Goal: Transaction & Acquisition: Obtain resource

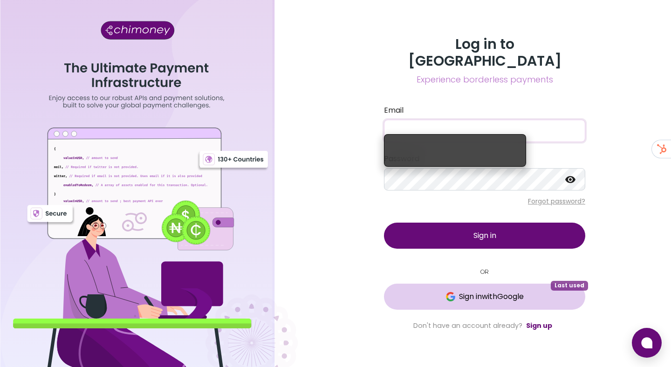
click at [488, 299] on button "Sign in with Google Last used" at bounding box center [484, 297] width 201 height 26
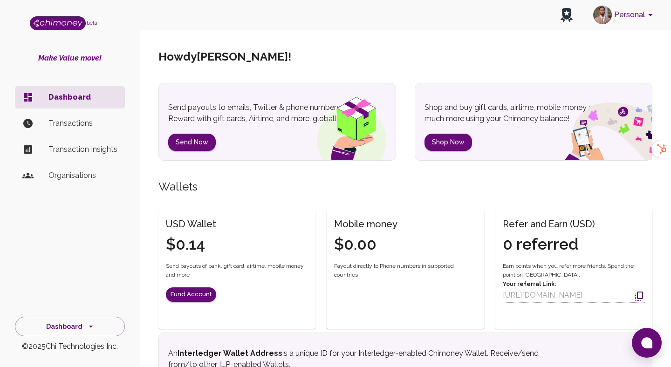
click at [622, 15] on button "Personal" at bounding box center [624, 15] width 70 height 24
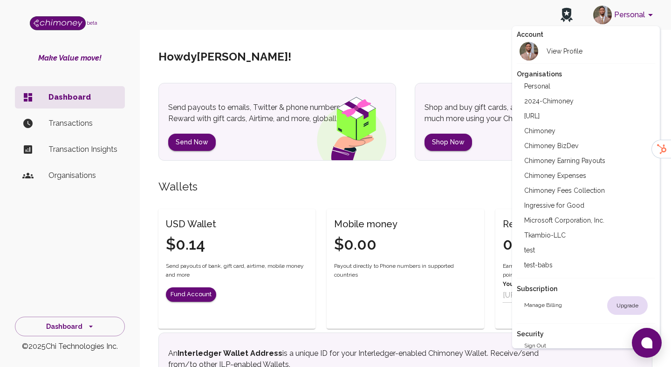
click at [556, 179] on li "Chimoney Expenses" at bounding box center [586, 175] width 139 height 15
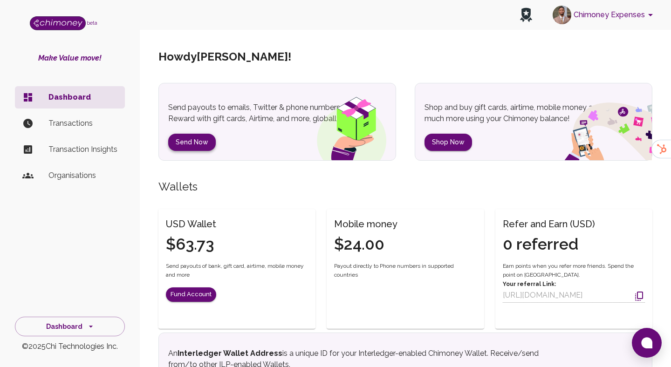
click at [188, 139] on button "Send Now" at bounding box center [192, 142] width 48 height 17
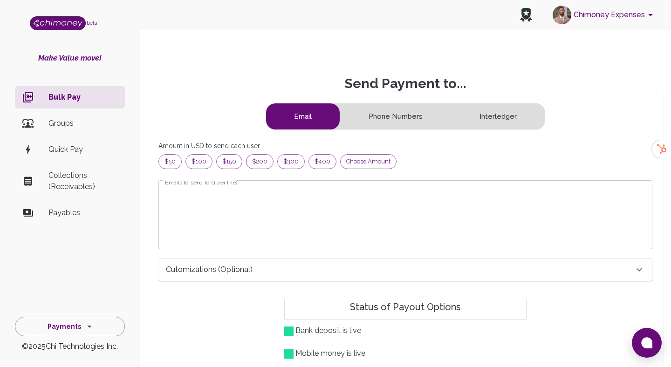
scroll to position [120, 478]
click at [367, 167] on div "Choose amount" at bounding box center [368, 161] width 56 height 15
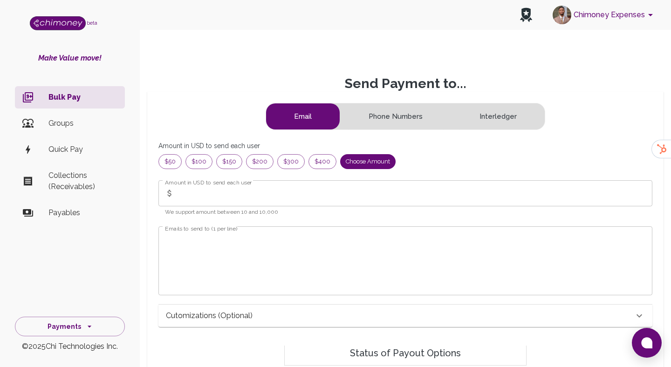
click at [258, 198] on input "Amount in USD to send each user" at bounding box center [415, 193] width 474 height 26
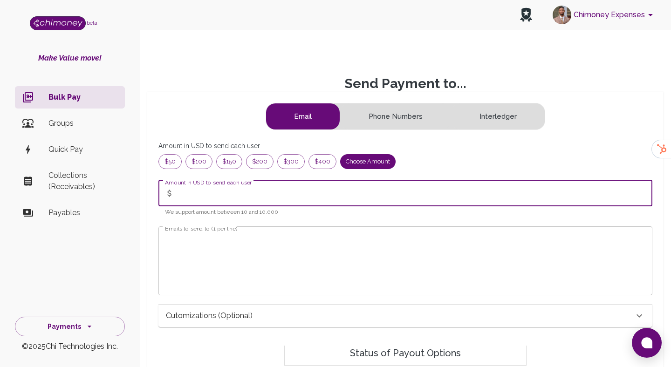
paste input "text"
paste input "56.67"
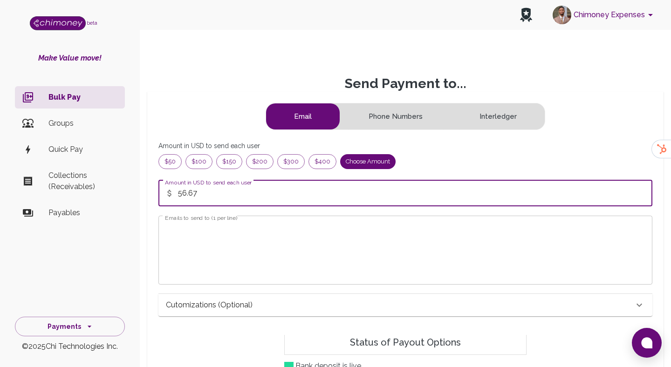
type input "56.67"
click at [194, 239] on textarea "Emails to send to (1 per line)" at bounding box center [405, 250] width 481 height 54
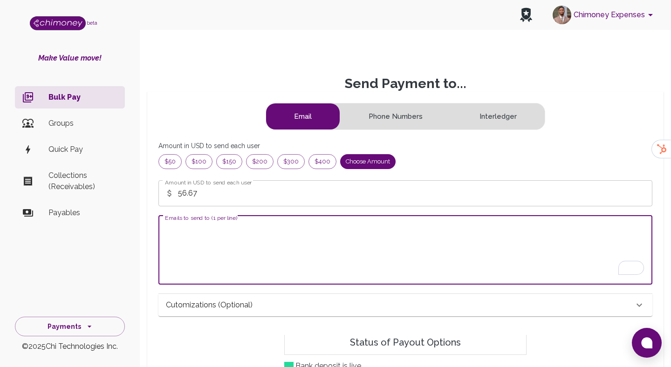
paste textarea "leorsharzil@gmail.com"
type textarea "leorsharzil@gmail.com"
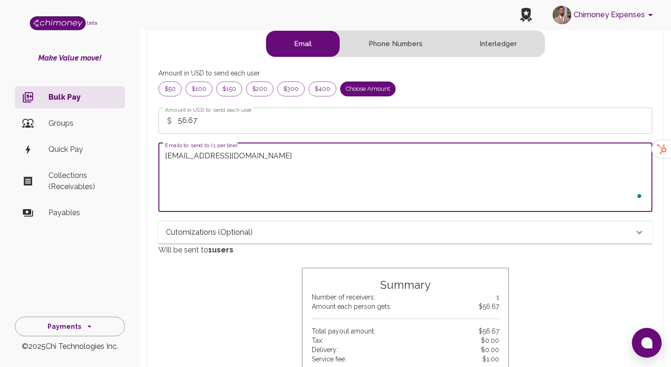
scroll to position [148, 0]
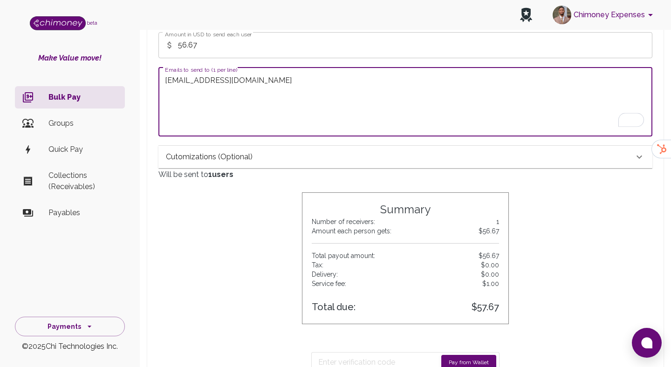
type textarea "hammed@chimoney.io"
click at [259, 163] on div "Cutomizations (optional)" at bounding box center [405, 157] width 494 height 22
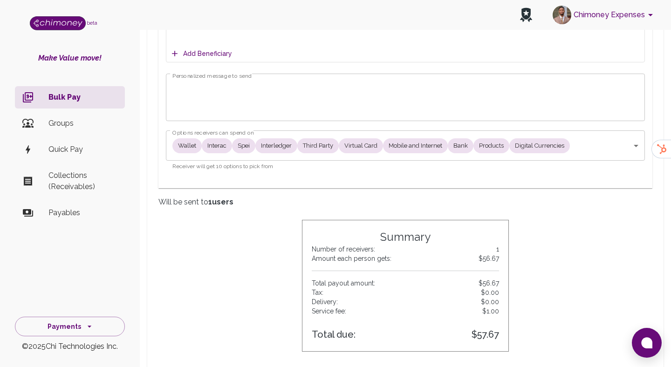
scroll to position [467, 0]
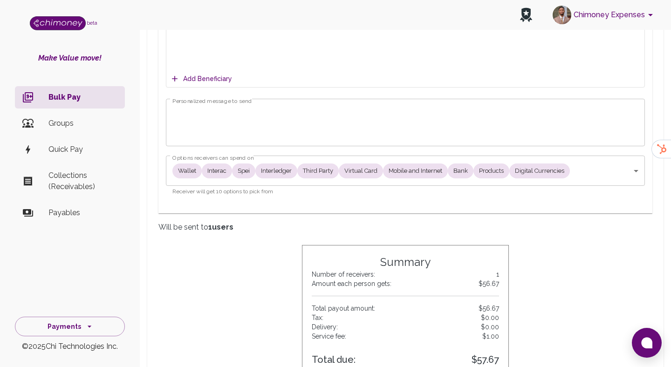
click at [222, 107] on textarea "Personalized message to send" at bounding box center [405, 123] width 466 height 32
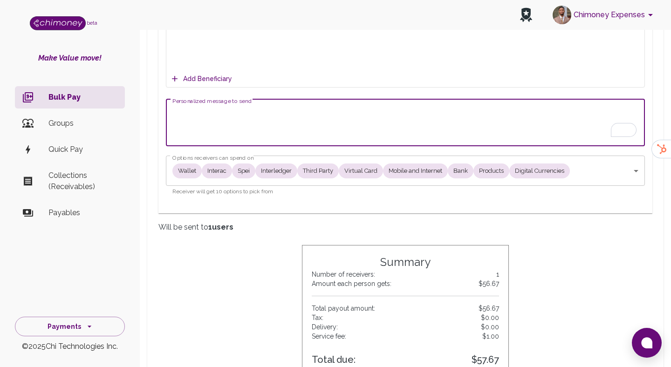
paste textarea "3688e577-c58b-4928-95be-6e1d5aa8619e"
paste textarea "leorsharzil@gmail.com"
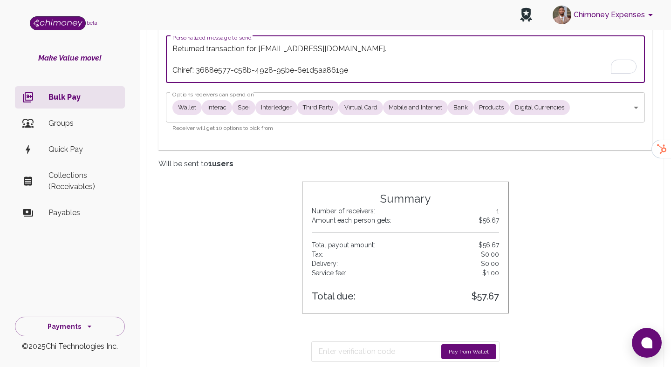
scroll to position [531, 0]
type textarea "Returned transaction for leorsharzil@gmail.com. Chiref: 3688e577-c58b-4928-95be…"
click at [460, 350] on button "Pay from Wallet" at bounding box center [468, 350] width 55 height 15
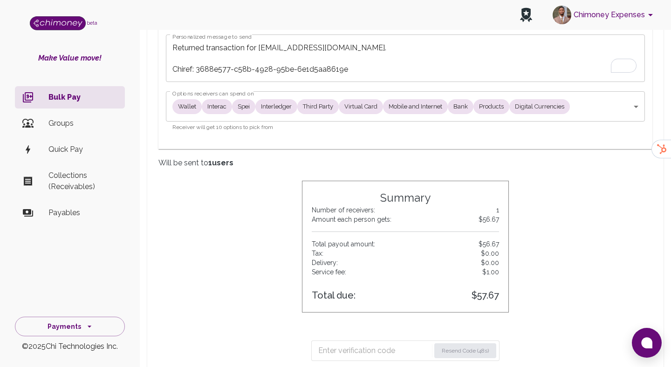
click at [373, 353] on input "Enter verification code" at bounding box center [374, 350] width 112 height 15
paste input "6889"
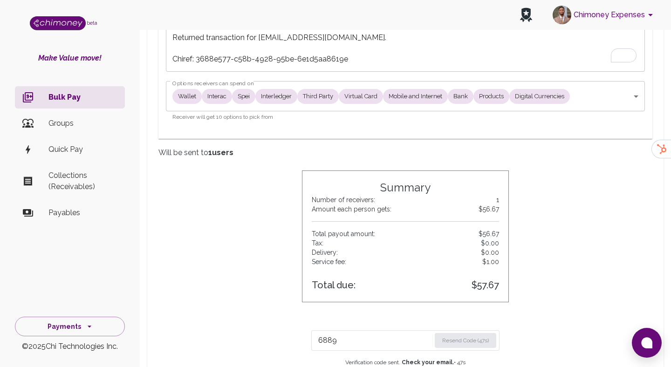
scroll to position [674, 0]
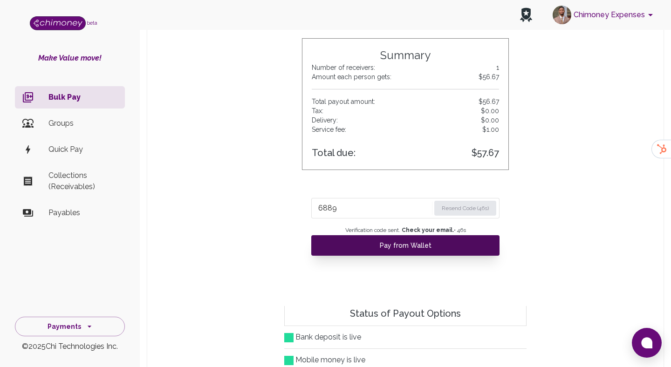
type input "6889"
click at [377, 250] on button "Pay from Wallet" at bounding box center [405, 245] width 188 height 20
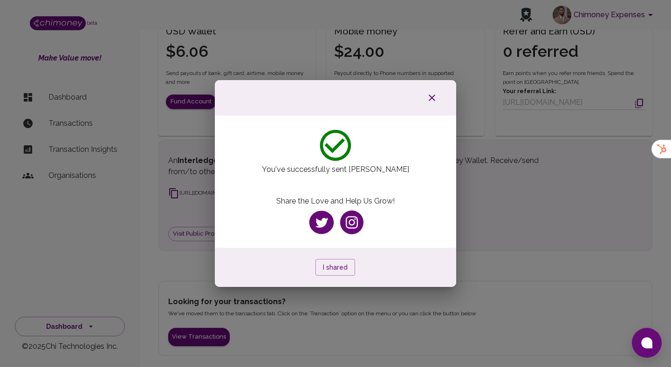
scroll to position [96, 0]
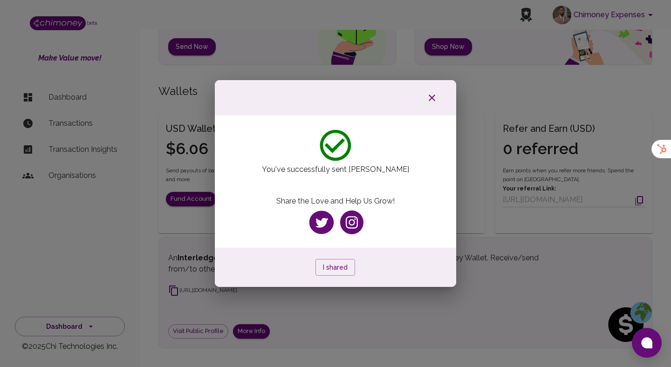
click at [432, 97] on icon "button" at bounding box center [432, 98] width 7 height 7
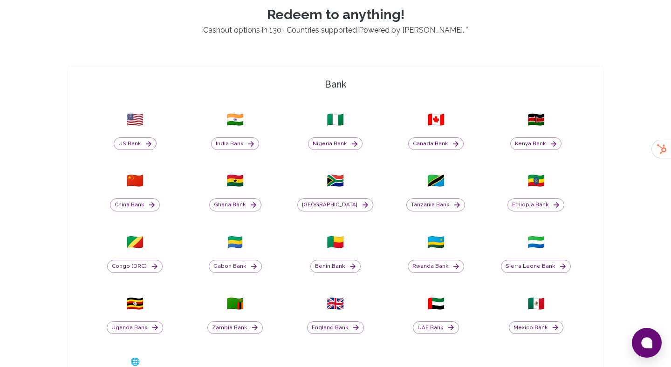
scroll to position [379, 0]
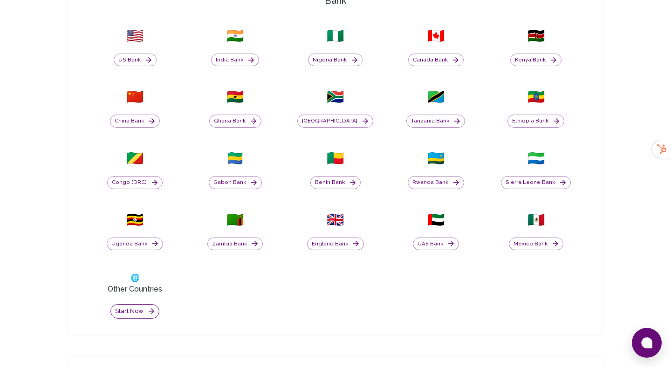
click at [130, 311] on button "Start now" at bounding box center [134, 311] width 49 height 14
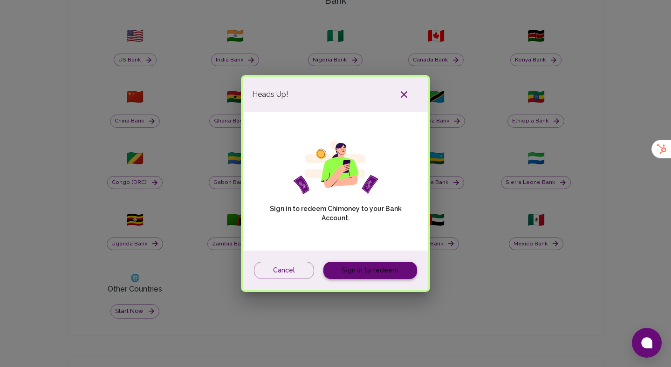
click at [361, 262] on link "Sign in to redeem" at bounding box center [370, 270] width 94 height 17
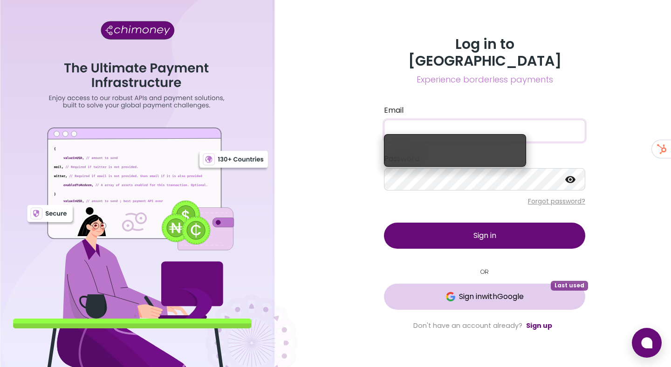
click at [502, 291] on span "Sign in with Google" at bounding box center [491, 296] width 65 height 11
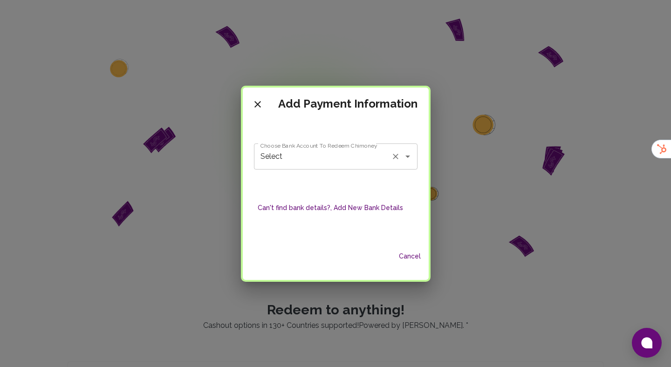
click at [365, 158] on input "Select" at bounding box center [322, 157] width 129 height 18
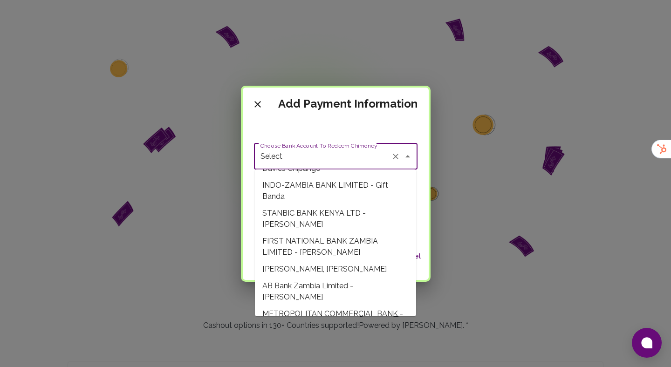
scroll to position [20, 0]
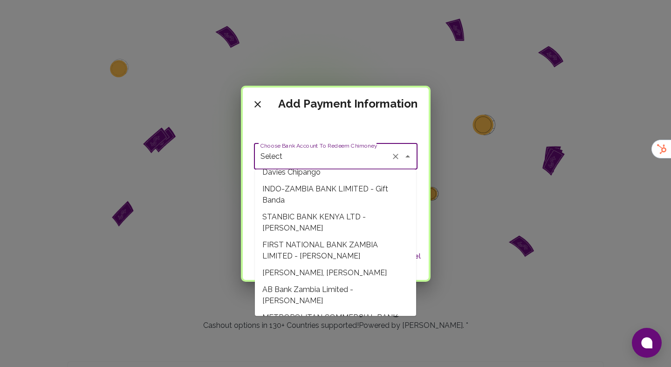
click at [306, 128] on div "Choose Bank Account To Redeem Chimoney Select Choose Bank Account To Redeem Chi…" at bounding box center [336, 178] width 164 height 114
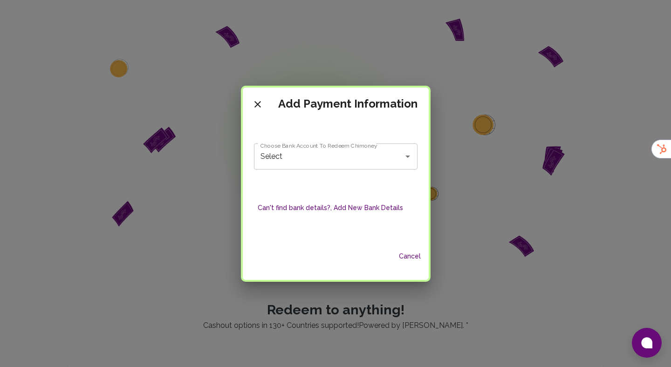
click at [350, 211] on button "Can't find bank details?, Add New Bank Details" at bounding box center [330, 207] width 153 height 17
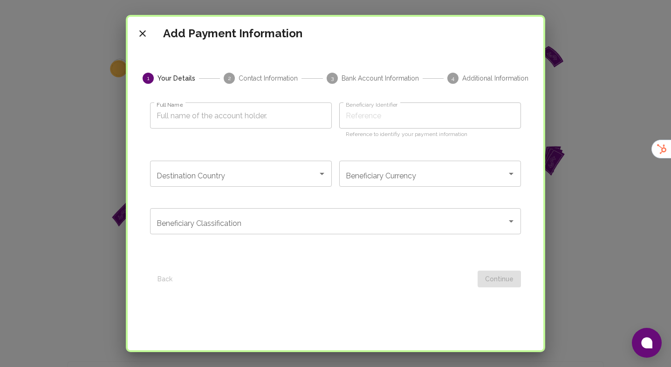
click at [214, 120] on input "Full Name" at bounding box center [241, 115] width 182 height 26
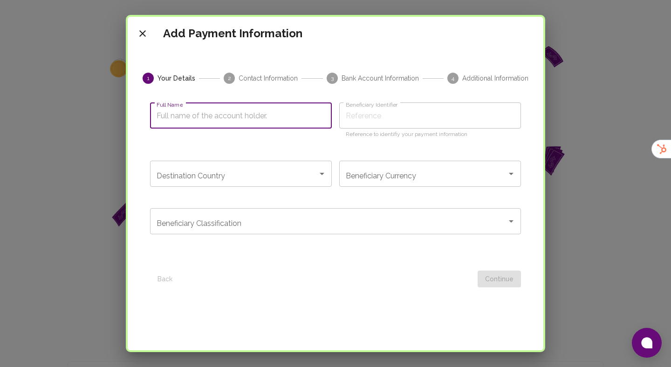
paste input "Shakira Haider"
type input "Shakira Haider"
click at [264, 177] on input "Destination Country" at bounding box center [233, 174] width 159 height 18
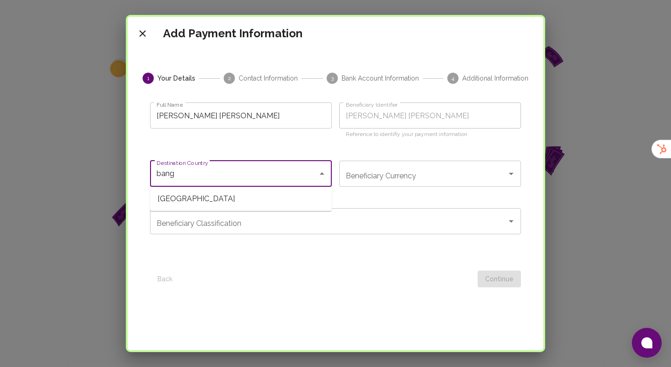
click at [180, 201] on span "Bangladesh" at bounding box center [241, 199] width 182 height 17
type input "Bangladesh"
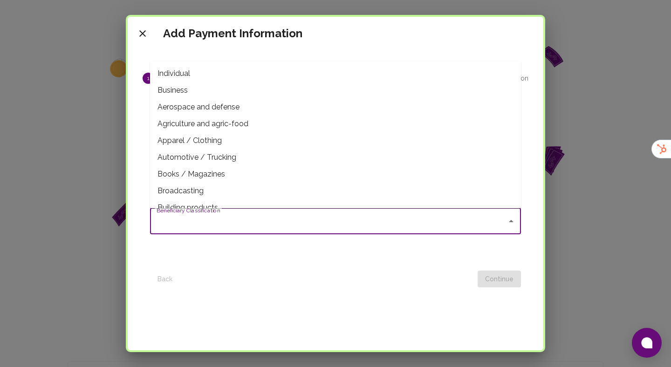
click at [280, 225] on input "Beneficiary Classification" at bounding box center [328, 221] width 348 height 18
click at [193, 73] on span "Individual" at bounding box center [335, 73] width 371 height 17
type input "Individual"
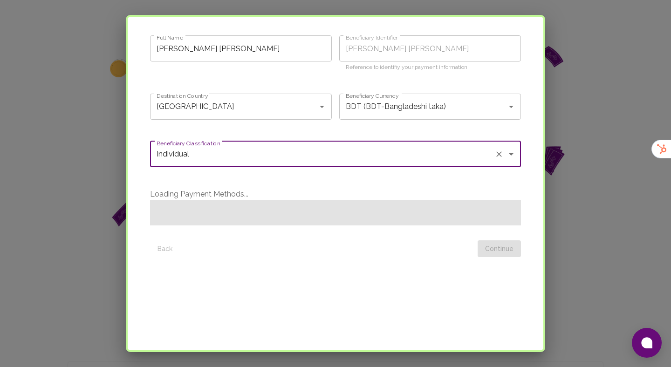
scroll to position [89, 0]
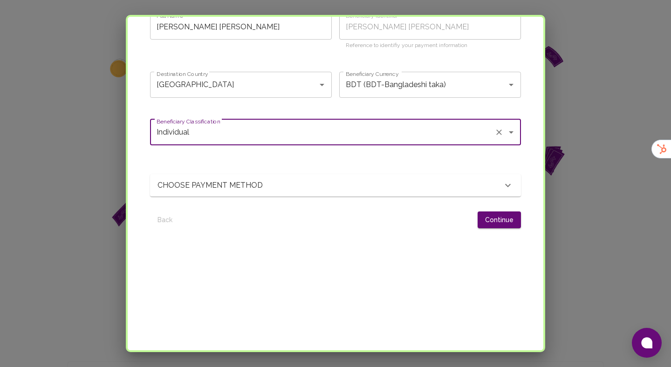
click at [374, 188] on div "CHOOSE PAYMENT METHOD" at bounding box center [329, 185] width 345 height 11
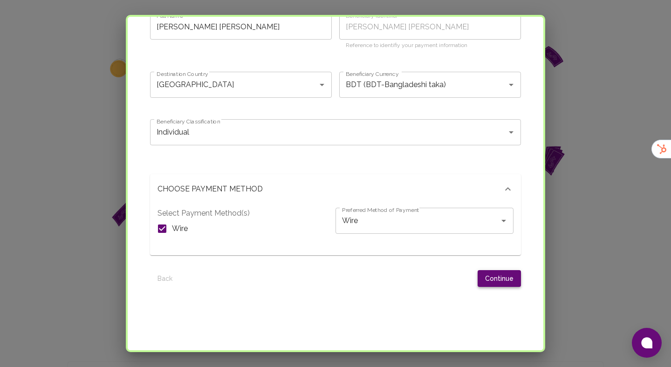
click at [502, 283] on button "Continue" at bounding box center [499, 278] width 43 height 17
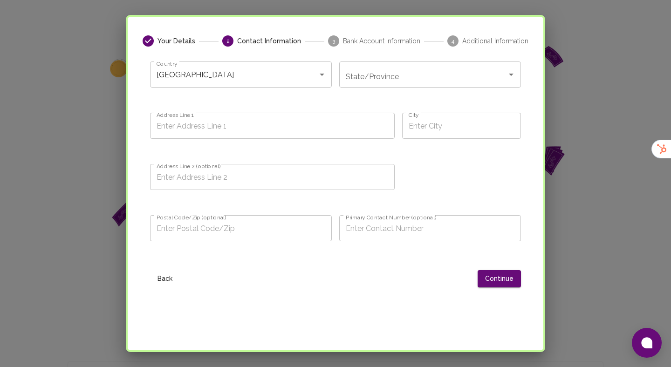
click at [365, 70] on input "State/Province" at bounding box center [422, 75] width 159 height 18
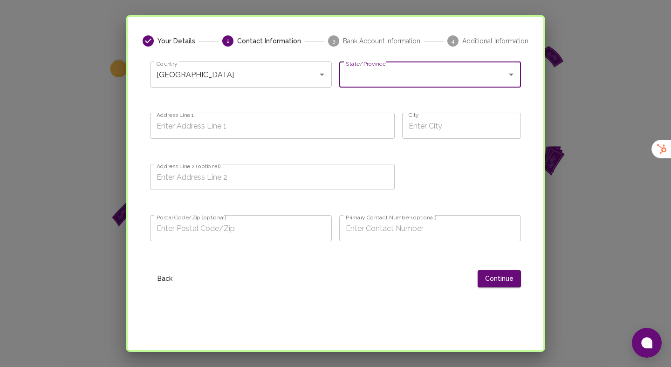
click at [227, 122] on input "Address Line 1" at bounding box center [272, 126] width 245 height 26
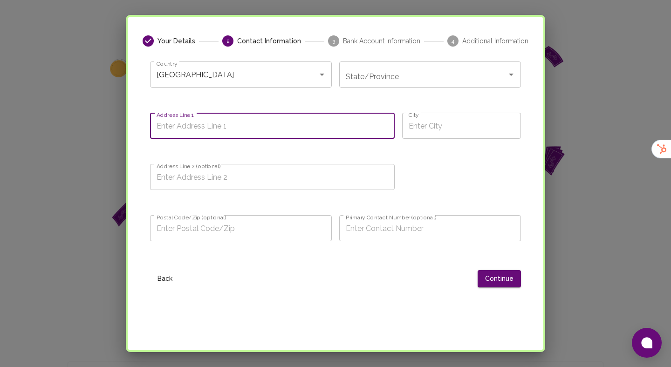
paste input "Kashfia Plaza, 923/A Sheikh Mujib Road, Agrabad C/A, Chittagong 4000"
click at [281, 179] on input "Address Line 2 (optional)" at bounding box center [272, 177] width 245 height 26
drag, startPoint x: 370, startPoint y: 127, endPoint x: 379, endPoint y: 127, distance: 8.9
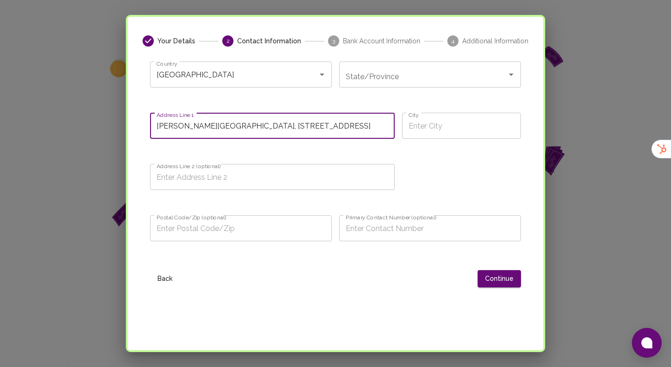
click at [379, 127] on input "Kashfia Plaza, 923/A Sheikh Mujib Road, Agrabad C/A, Chittagong 4000" at bounding box center [272, 126] width 245 height 26
type input "Kashfia Plaza, 923/A Sheikh Mujib Road, Agrabad C/A, 4000"
click at [415, 128] on input "City" at bounding box center [461, 126] width 119 height 26
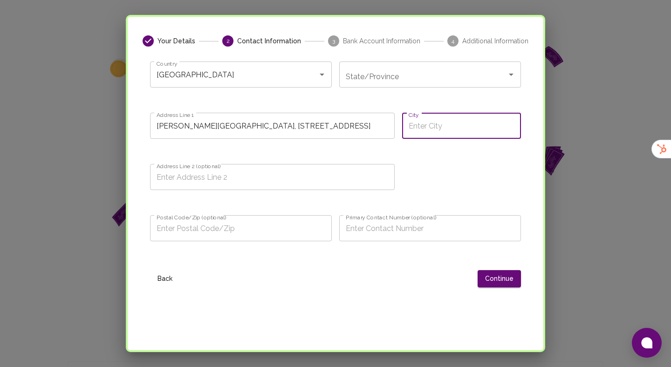
paste input "Chittagong"
type input "Chittagong"
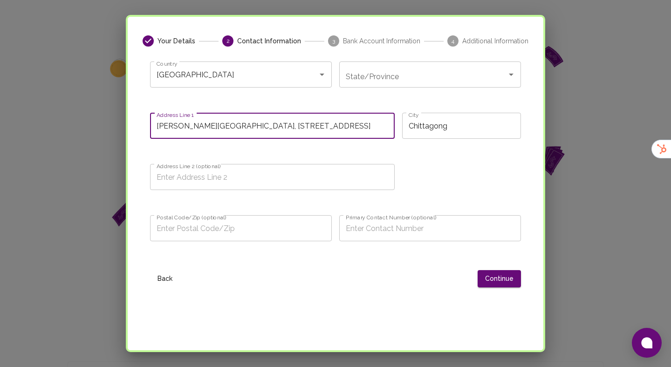
drag, startPoint x: 366, startPoint y: 127, endPoint x: 346, endPoint y: 127, distance: 20.0
click at [346, 127] on input "Kashfia Plaza, 923/A Sheikh Mujib Road, Agrabad C/A, 4000" at bounding box center [272, 126] width 245 height 26
type input "Kashfia Plaza, 923/A Sheikh Mujib Road, Agrabad C/A,"
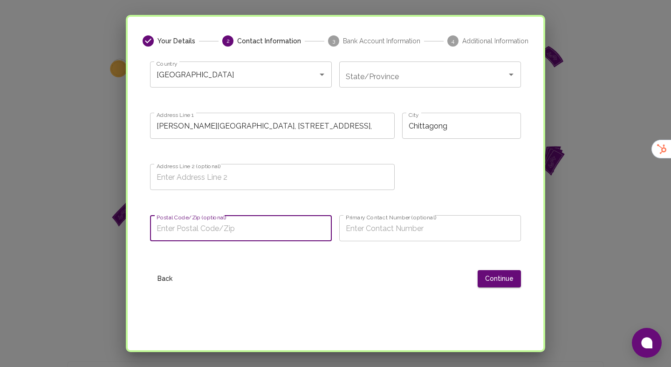
click at [212, 233] on input "Postal Code/Zip (optional)" at bounding box center [241, 228] width 182 height 26
paste input "4000"
type input "4000"
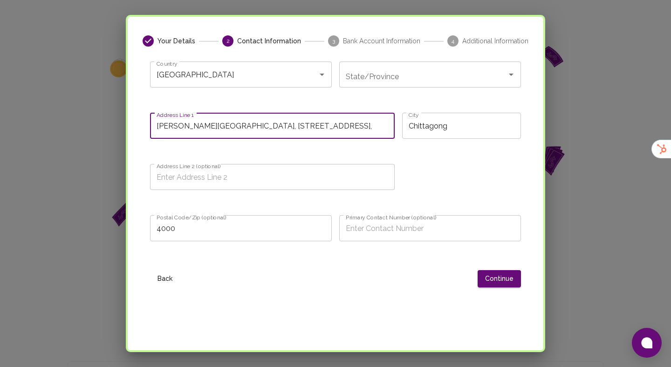
click at [359, 129] on input "Kashfia Plaza, 923/A Sheikh Mujib Road, Agrabad C/A," at bounding box center [272, 126] width 245 height 26
type input "Kashfia Plaza, 923/A Sheikh Mujib Road, Agrabad C/A,"
click at [494, 273] on button "Continue" at bounding box center [499, 278] width 43 height 17
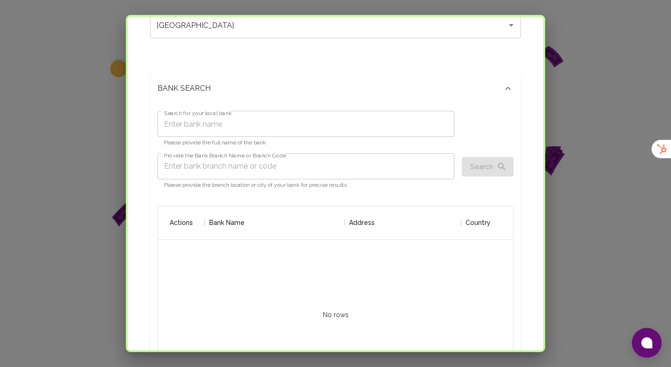
scroll to position [166, 0]
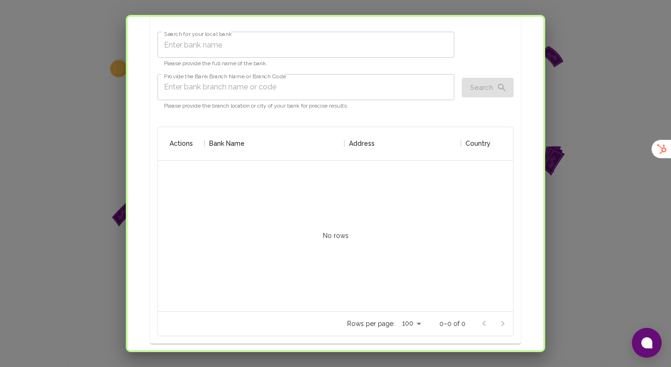
click at [230, 54] on input "Search for your local bank" at bounding box center [305, 45] width 297 height 26
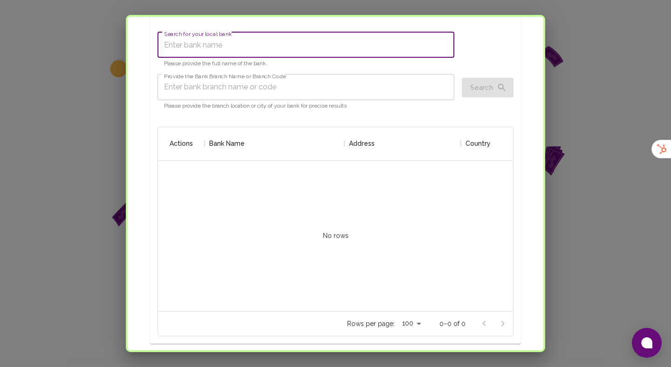
paste input "245150131"
type input "245150131"
click at [485, 89] on button "Search" at bounding box center [488, 88] width 52 height 20
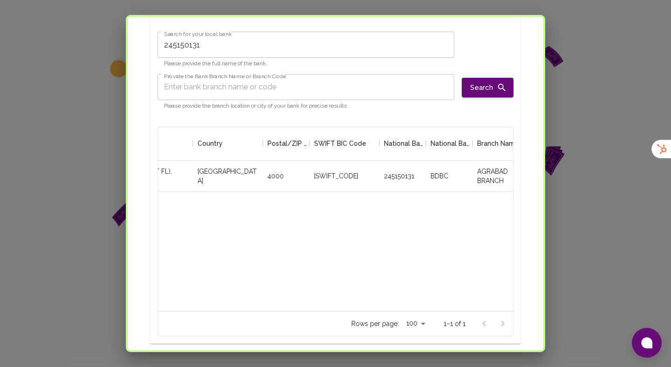
scroll to position [0, 0]
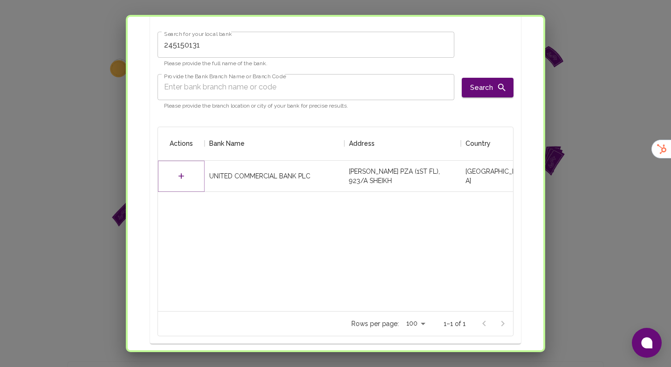
click at [183, 175] on icon "Select" at bounding box center [181, 175] width 9 height 9
type input "AGRABAD BRANCH"
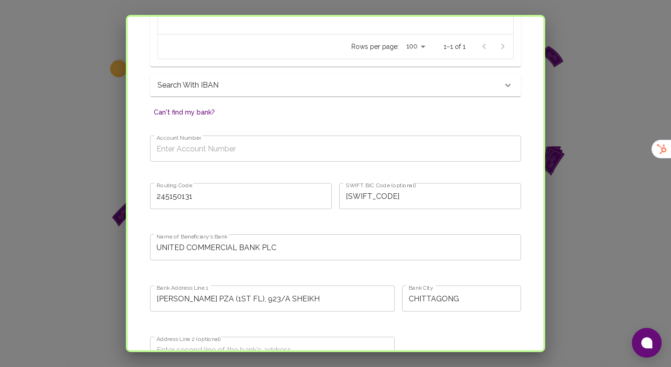
scroll to position [457, 0]
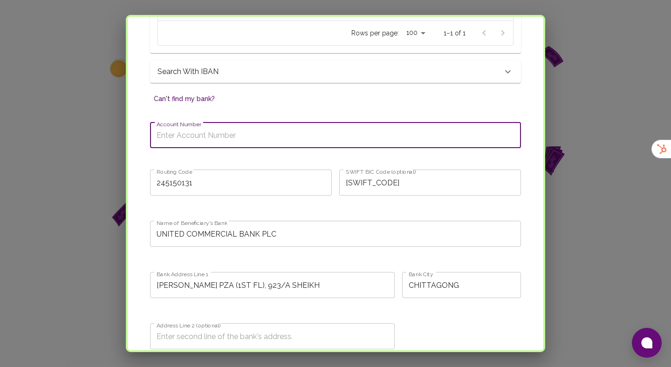
click at [228, 129] on input "Account Number" at bounding box center [335, 135] width 371 height 26
paste input "0043209000057384"
type input "0043209000057384"
click at [260, 158] on div "Account Number 0043209000057384 Account Number" at bounding box center [332, 139] width 378 height 48
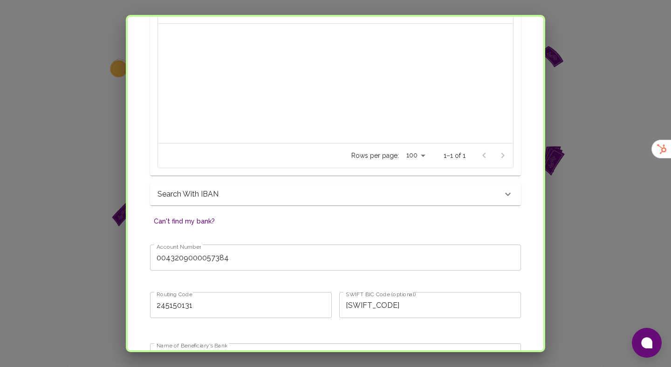
scroll to position [330, 0]
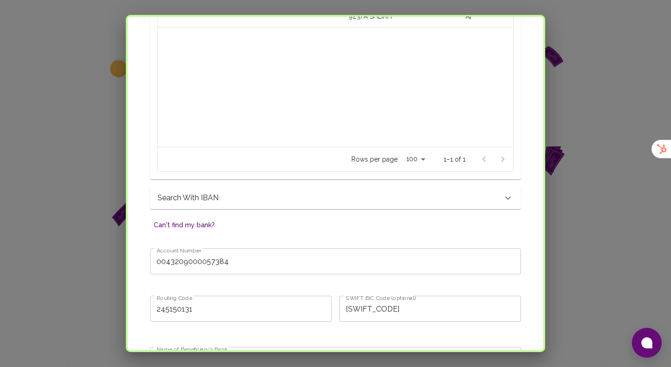
click at [241, 258] on input "0043209000057384" at bounding box center [335, 261] width 371 height 26
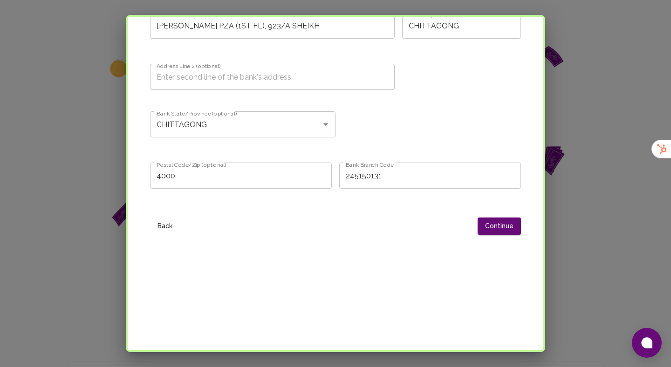
scroll to position [762, 0]
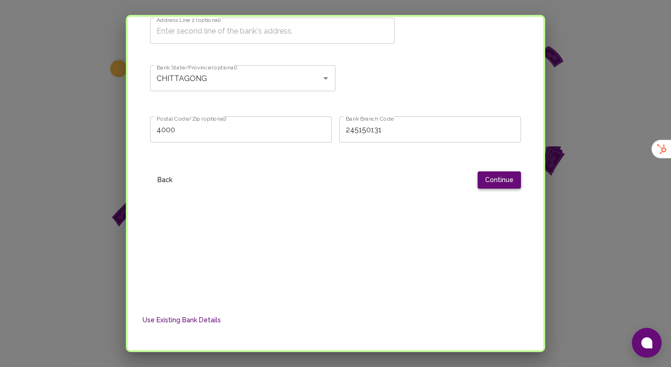
click at [496, 177] on button "Continue" at bounding box center [499, 179] width 43 height 17
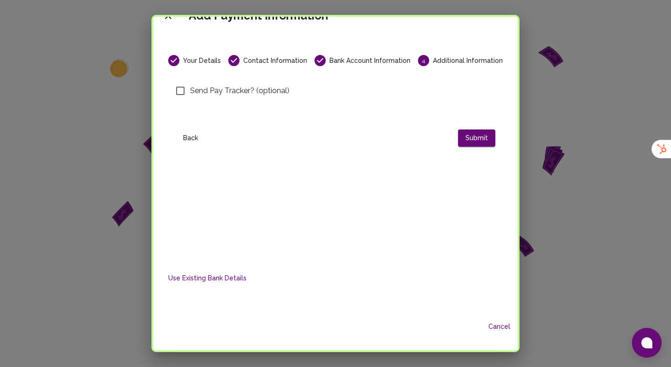
scroll to position [0, 0]
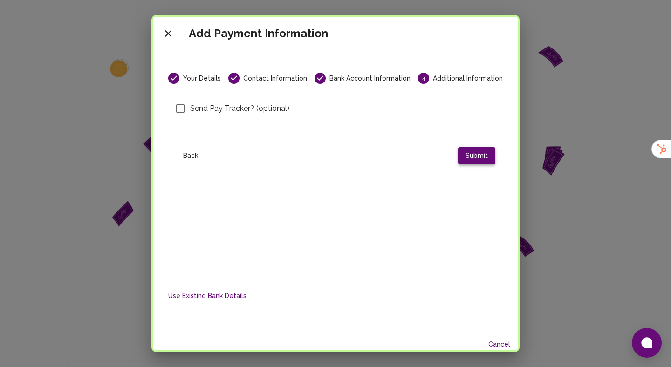
click at [474, 161] on button "Submit" at bounding box center [476, 155] width 37 height 17
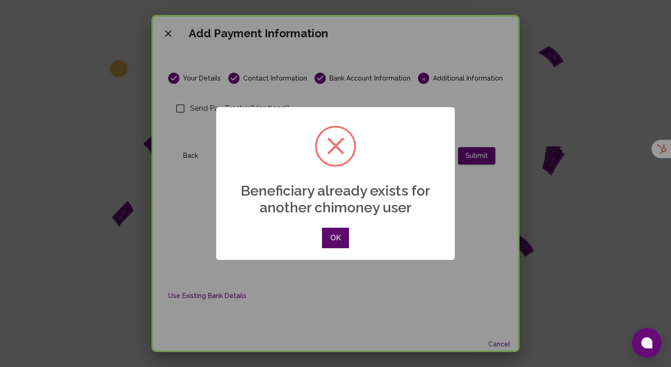
click at [340, 243] on button "OK" at bounding box center [335, 238] width 27 height 20
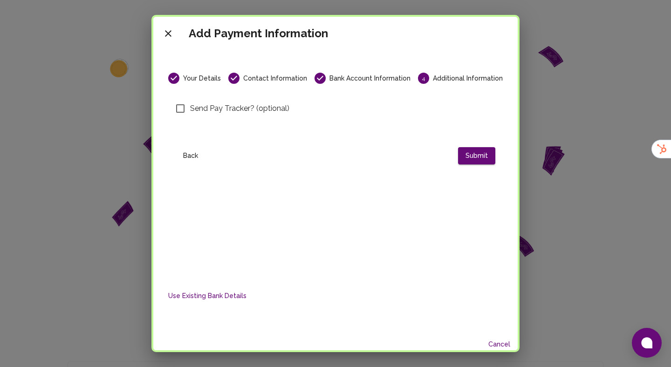
click at [192, 155] on button "Back" at bounding box center [191, 155] width 30 height 17
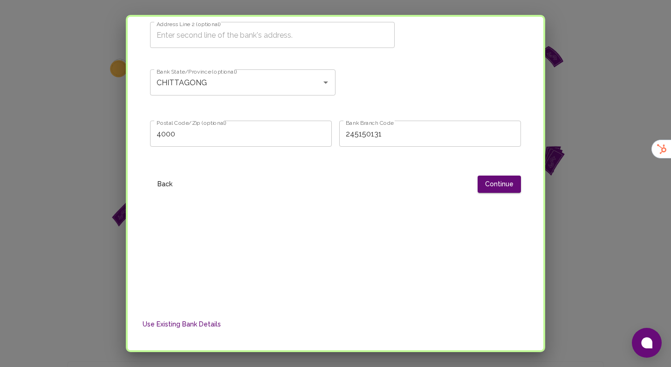
scroll to position [804, 0]
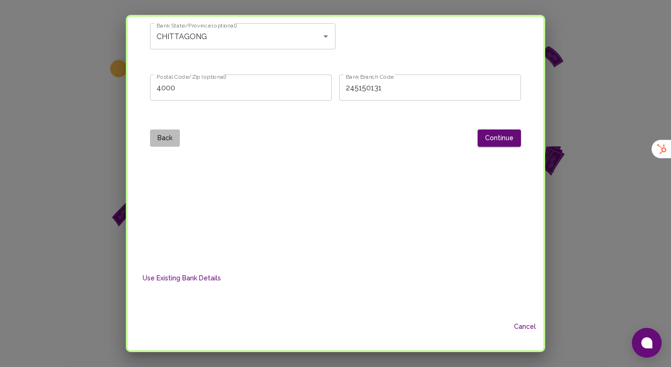
click at [169, 141] on button "Back" at bounding box center [165, 138] width 30 height 17
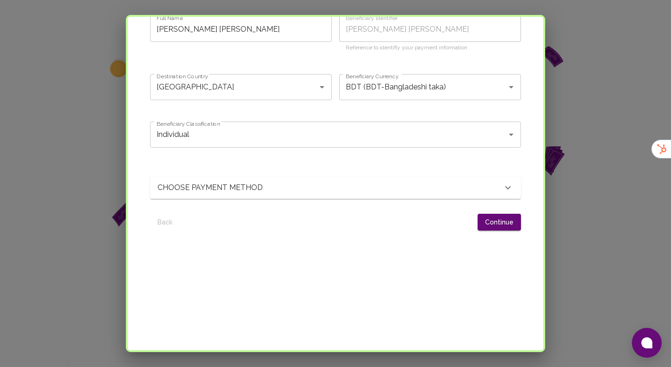
scroll to position [0, 0]
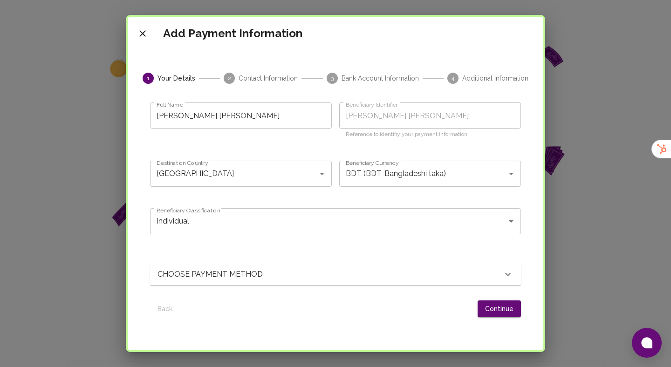
click at [184, 119] on input "Shakira Haider" at bounding box center [241, 115] width 182 height 26
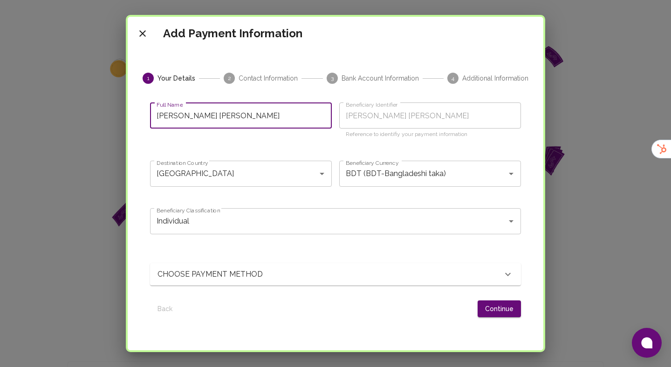
scroll to position [61, 0]
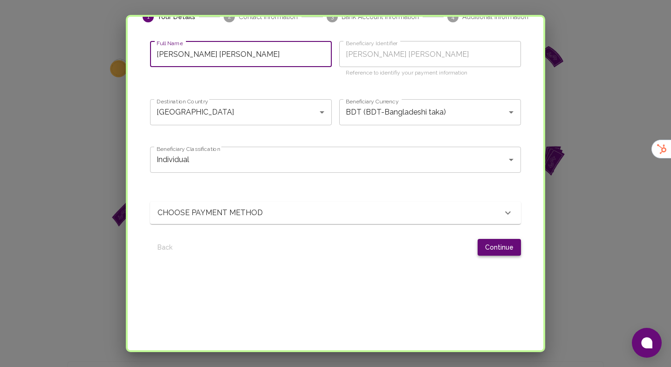
click at [498, 249] on button "Continue" at bounding box center [499, 247] width 43 height 17
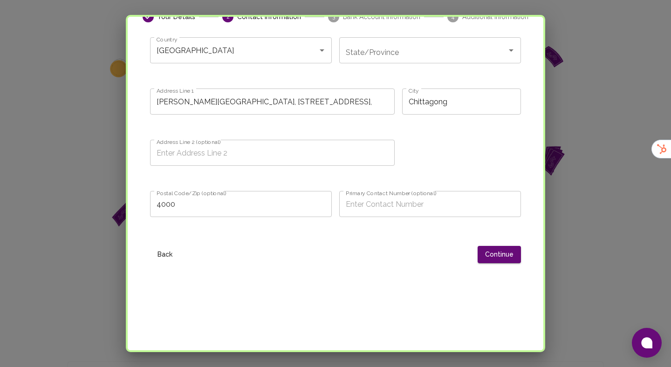
click at [458, 107] on input "Chittagong" at bounding box center [461, 102] width 119 height 26
click at [347, 103] on input "Kashfia Plaza, 923/A Sheikh Mujib Road, Agrabad C/A," at bounding box center [272, 102] width 245 height 26
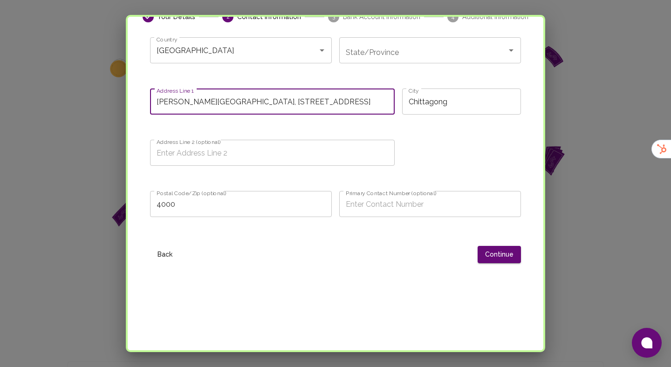
type input "Kashfia Plaza, 923/A Sheikh Mujib Road, Agrabad C/A Chittagong"
click at [501, 259] on button "Continue" at bounding box center [499, 254] width 43 height 17
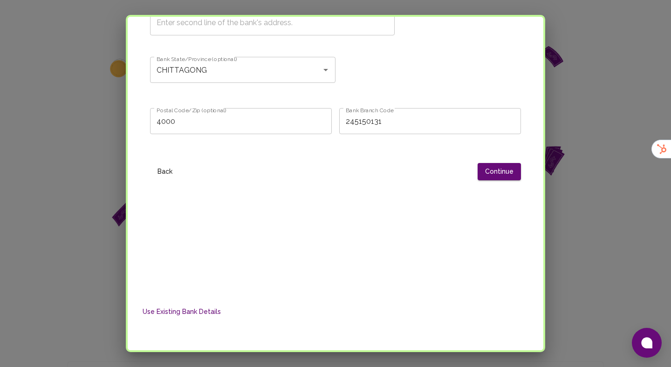
scroll to position [785, 0]
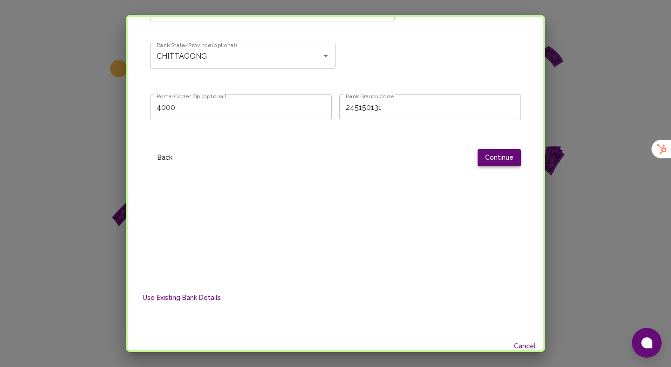
click at [492, 165] on button "Continue" at bounding box center [499, 157] width 43 height 17
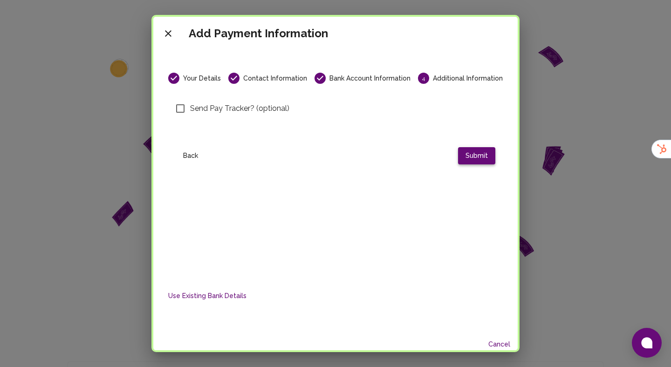
click at [480, 156] on button "Submit" at bounding box center [476, 155] width 37 height 17
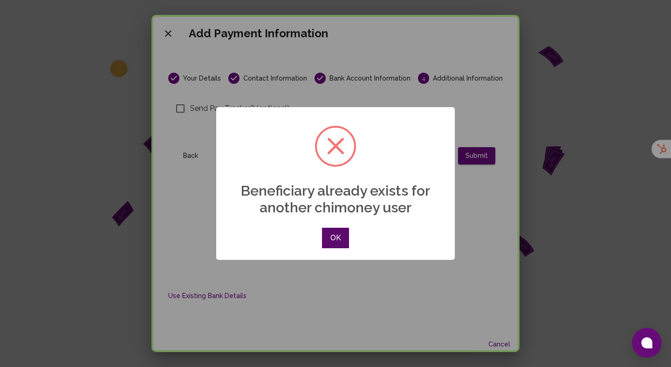
click at [338, 240] on button "OK" at bounding box center [335, 238] width 27 height 20
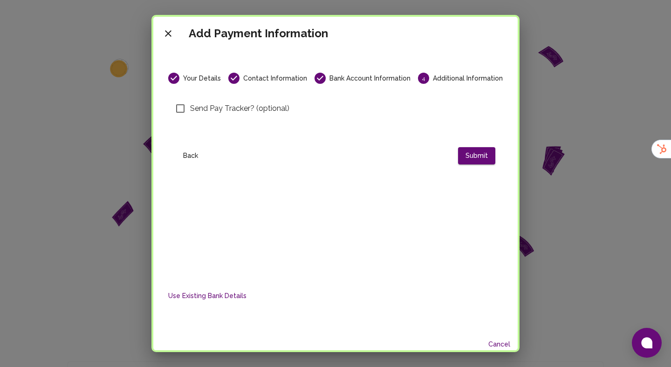
click at [239, 286] on div "Use Existing Bank Details" at bounding box center [335, 296] width 342 height 55
click at [237, 293] on button "Use Existing Bank Details" at bounding box center [207, 295] width 86 height 17
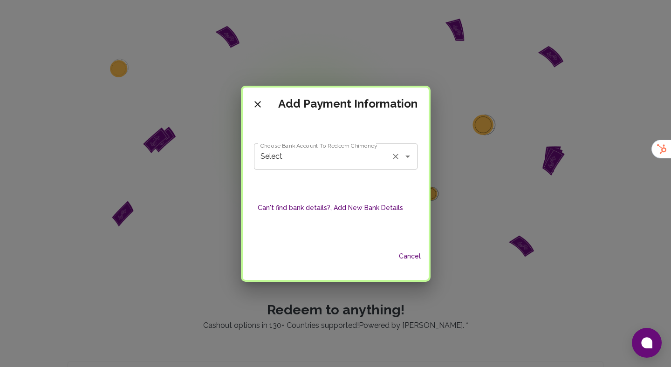
click at [293, 157] on input "Select" at bounding box center [322, 157] width 129 height 18
click at [391, 156] on icon "Clear" at bounding box center [395, 156] width 9 height 9
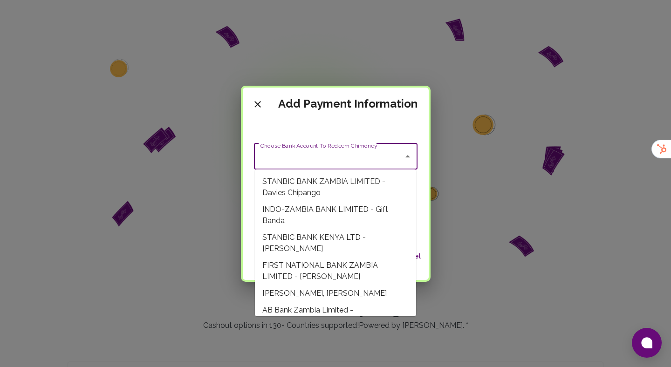
click at [314, 119] on h2 "Add Payment Information" at bounding box center [336, 105] width 186 height 34
